Goal: Transaction & Acquisition: Download file/media

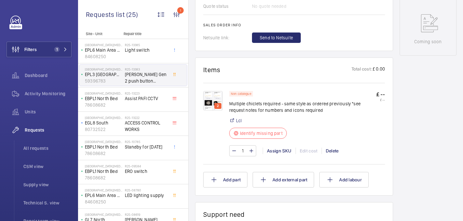
scroll to position [304, 0]
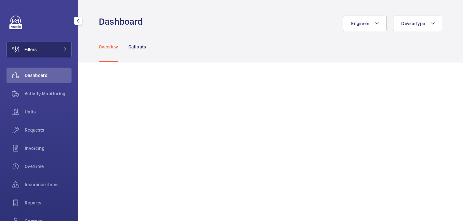
click at [40, 53] on button "Filters" at bounding box center [39, 50] width 65 height 16
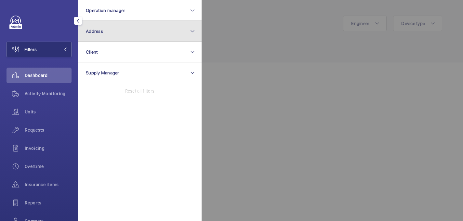
click at [133, 31] on button "Address" at bounding box center [140, 31] width 124 height 21
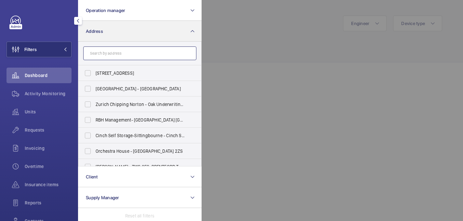
paste input "National Hospital for Neurology and Neurosurgery [GEOGRAPHIC_DATA]"
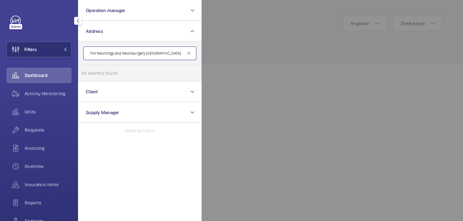
drag, startPoint x: 163, startPoint y: 53, endPoint x: 199, endPoint y: 53, distance: 36.1
click at [199, 53] on form "National Hospital for Neurology and Neurosurgery [GEOGRAPHIC_DATA]" at bounding box center [139, 54] width 123 height 24
drag, startPoint x: 129, startPoint y: 54, endPoint x: 200, endPoint y: 54, distance: 70.9
click at [200, 54] on form "National Hospital for Neurology and Neurosurgery [GEOGRAPHIC_DATA] Floor [GEOGR…" at bounding box center [139, 54] width 123 height 24
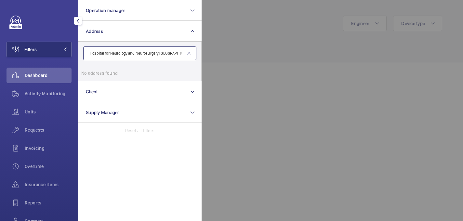
scroll to position [0, 0]
drag, startPoint x: 160, startPoint y: 54, endPoint x: 80, endPoint y: 54, distance: 80.3
click at [80, 54] on form "National Hospital for Neurology and Neurosurgery [GEOGRAPHIC_DATA]" at bounding box center [139, 54] width 123 height 24
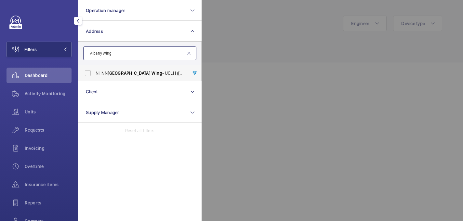
type input "Albany Wing"
click at [105, 73] on span "NHNN Albany Wing - [GEOGRAPHIC_DATA] ([STREET_ADDRESS]" at bounding box center [140, 73] width 89 height 7
click at [94, 73] on input "NHNN Albany Wing - [GEOGRAPHIC_DATA] ([STREET_ADDRESS]" at bounding box center [87, 73] width 13 height 13
checkbox input "true"
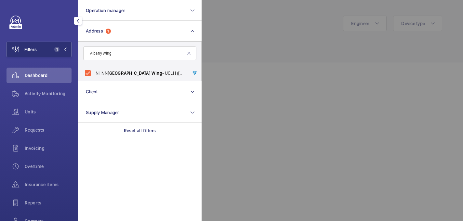
click at [275, 46] on div at bounding box center [433, 110] width 463 height 221
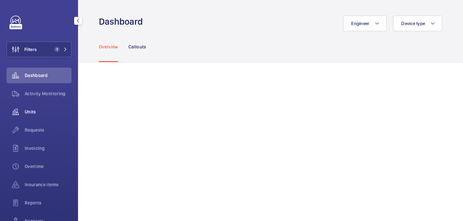
click at [38, 112] on span "Units" at bounding box center [48, 112] width 47 height 7
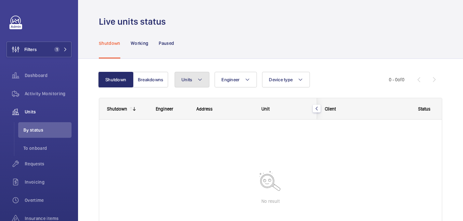
click at [199, 78] on mat-icon at bounding box center [199, 80] width 5 height 8
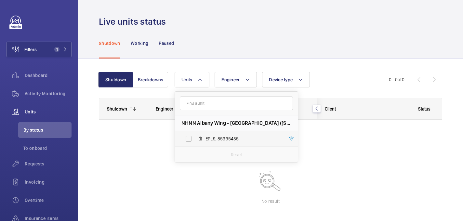
click at [218, 138] on span "EPL9, 85395435" at bounding box center [242, 139] width 75 height 7
click at [195, 138] on input "EPL9, 85395435" at bounding box center [188, 138] width 13 height 13
checkbox input "true"
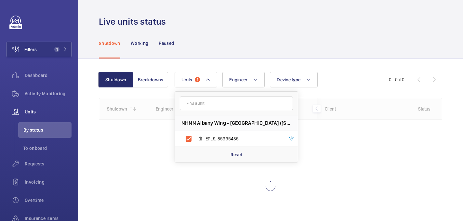
click at [220, 31] on div "Shutdown Working Paused" at bounding box center [270, 43] width 343 height 31
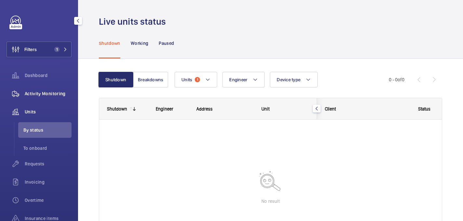
click at [45, 91] on span "Activity Monitoring" at bounding box center [48, 93] width 47 height 7
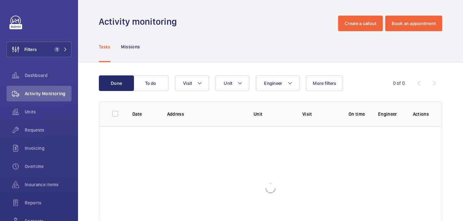
scroll to position [45, 0]
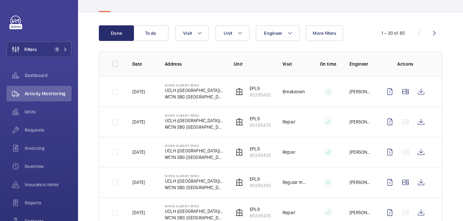
scroll to position [51, 0]
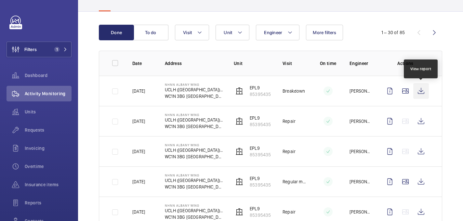
click at [425, 89] on wm-front-icon-button at bounding box center [421, 91] width 16 height 16
